Goal: Navigation & Orientation: Go to known website

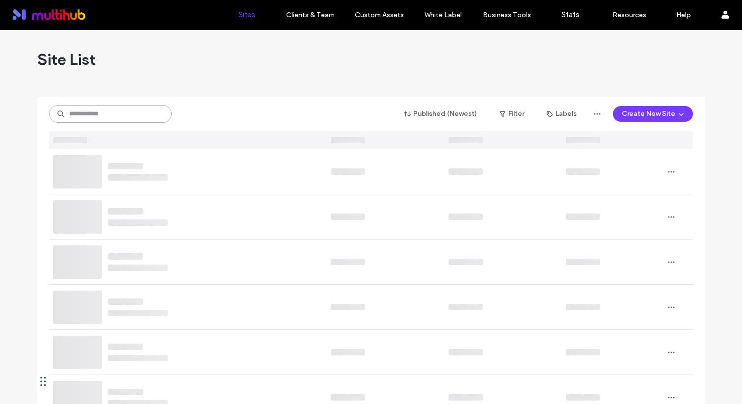
drag, startPoint x: 0, startPoint y: 0, endPoint x: 160, endPoint y: 108, distance: 193.3
click at [136, 114] on input at bounding box center [110, 114] width 123 height 18
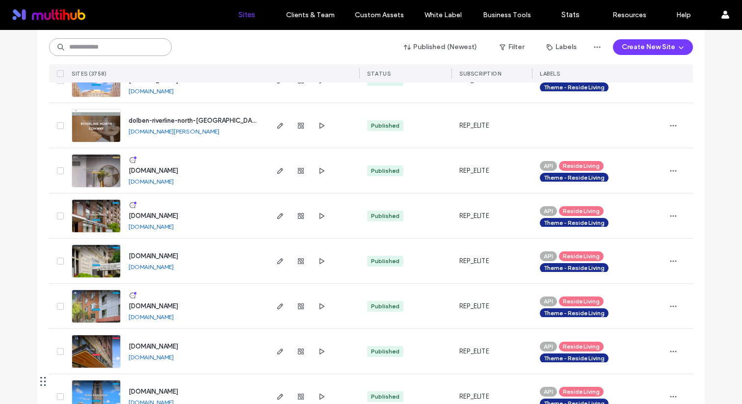
scroll to position [180, 0]
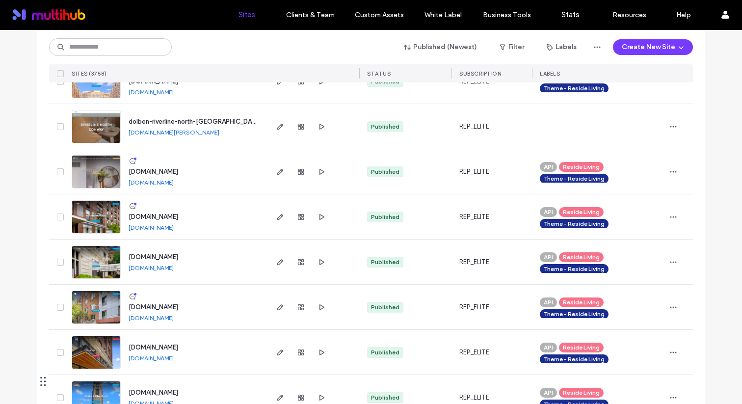
click at [198, 132] on link "[DOMAIN_NAME][PERSON_NAME]" at bounding box center [173, 131] width 91 height 7
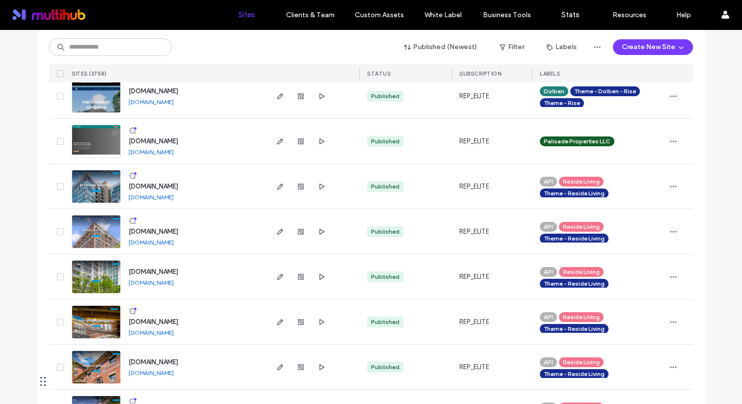
scroll to position [619, 0]
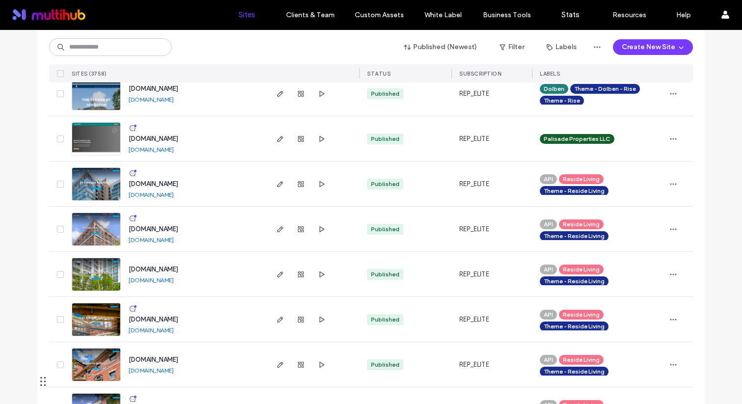
click at [174, 99] on link "[DOMAIN_NAME]" at bounding box center [150, 99] width 45 height 7
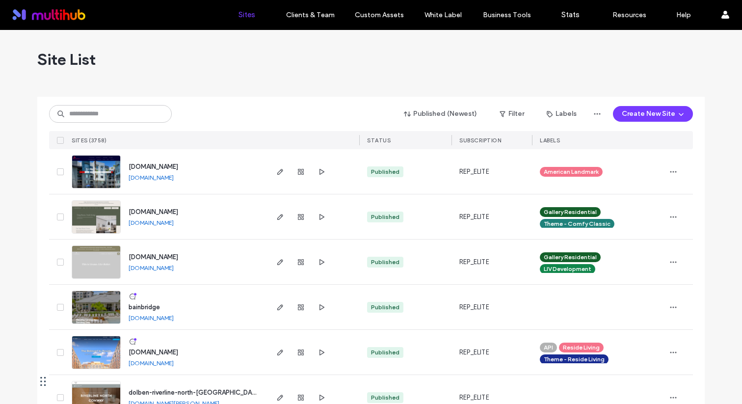
scroll to position [6, 0]
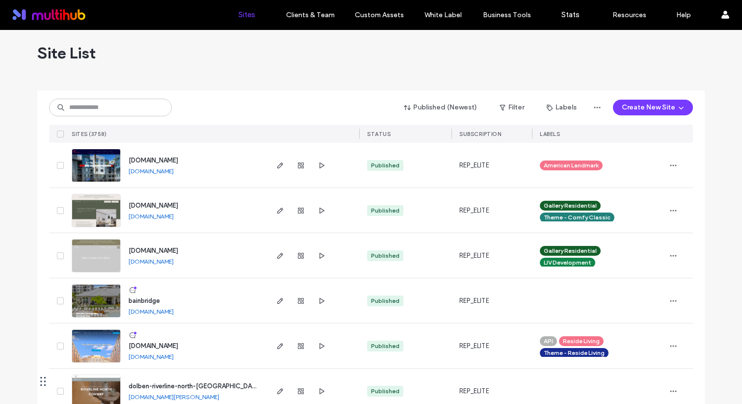
click at [150, 172] on link "www.alapts.com" at bounding box center [150, 170] width 45 height 7
